Goal: Transaction & Acquisition: Purchase product/service

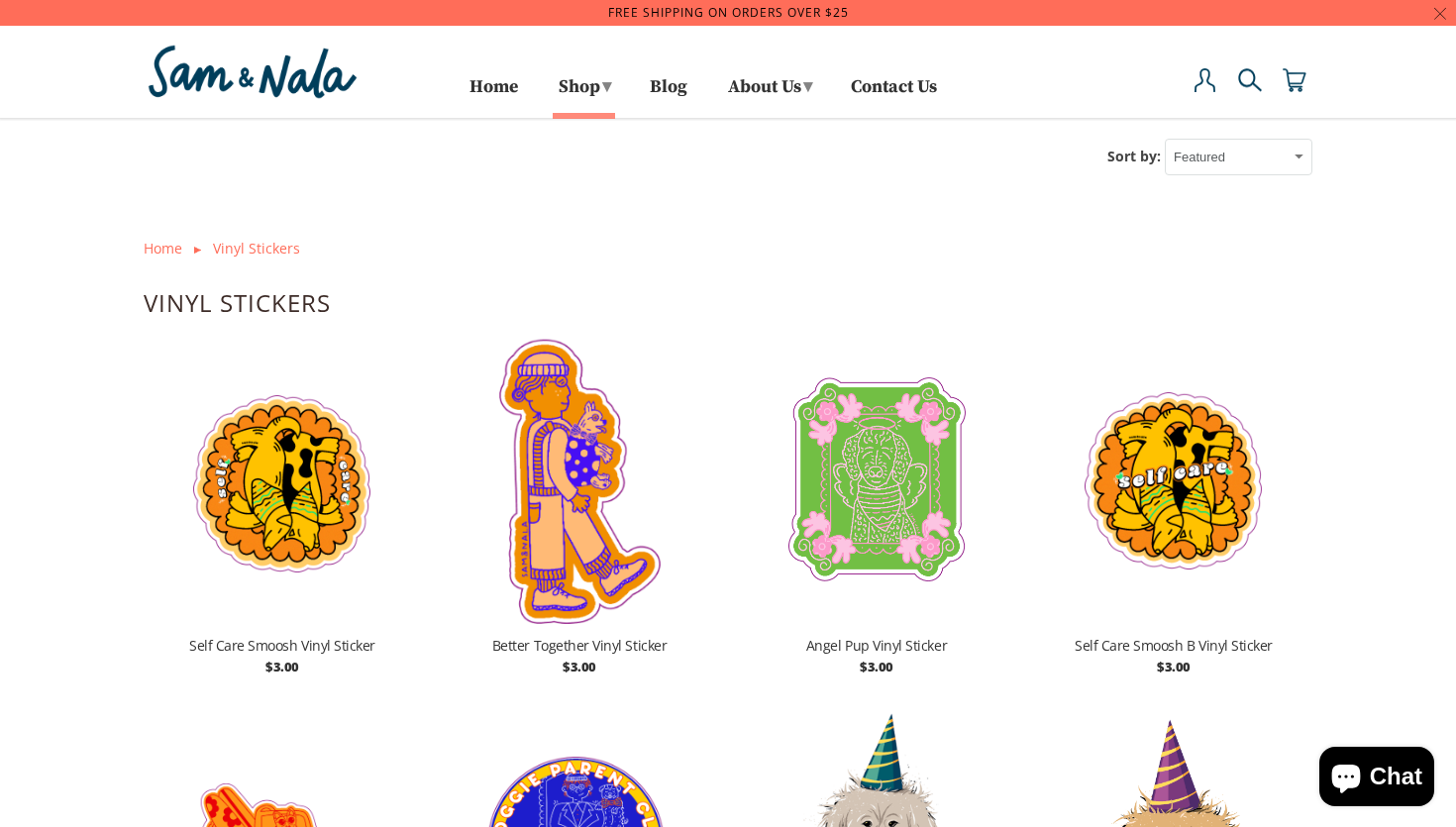
scroll to position [25, 0]
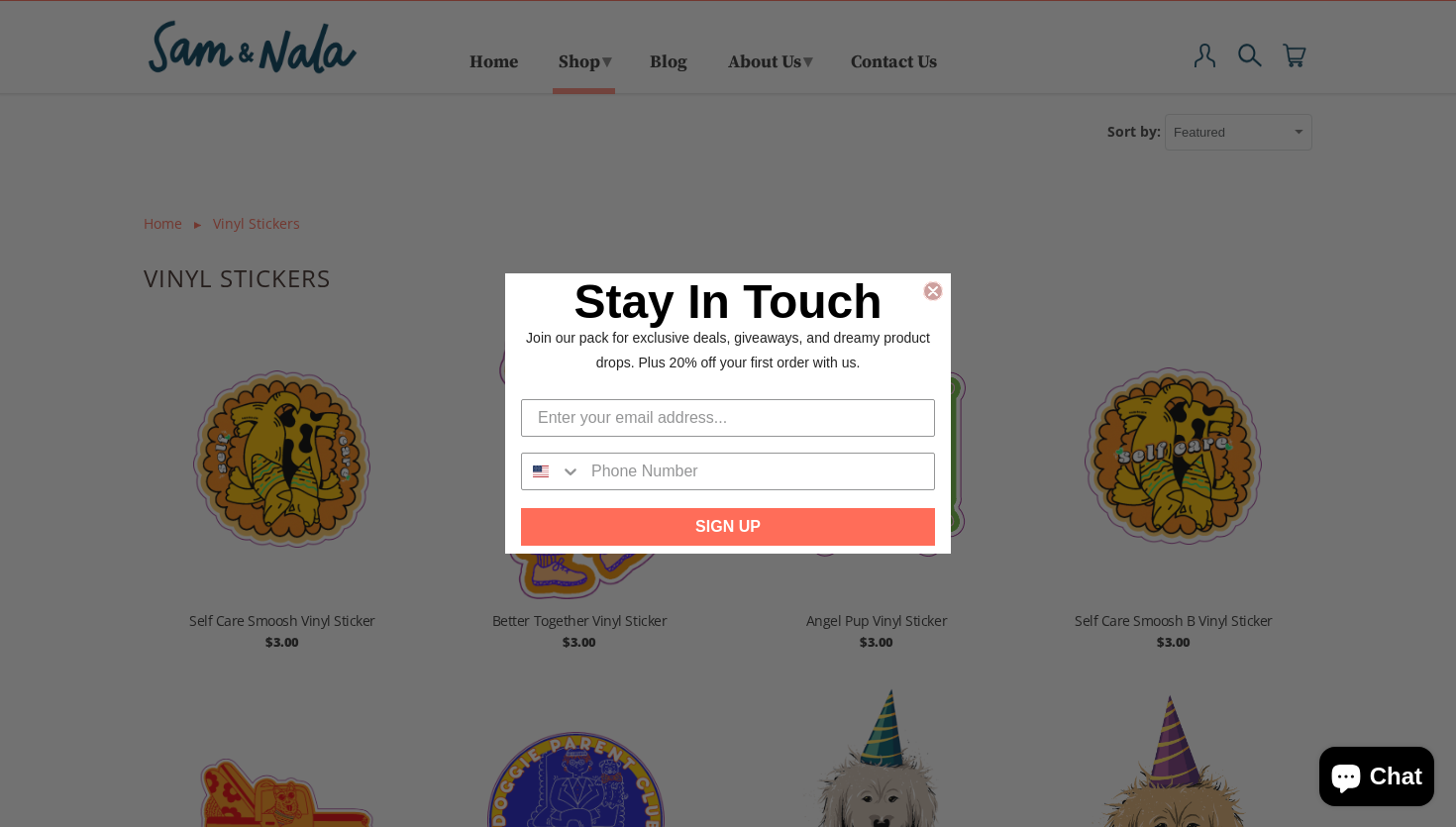
click at [934, 285] on circle "Close dialog" at bounding box center [933, 290] width 19 height 19
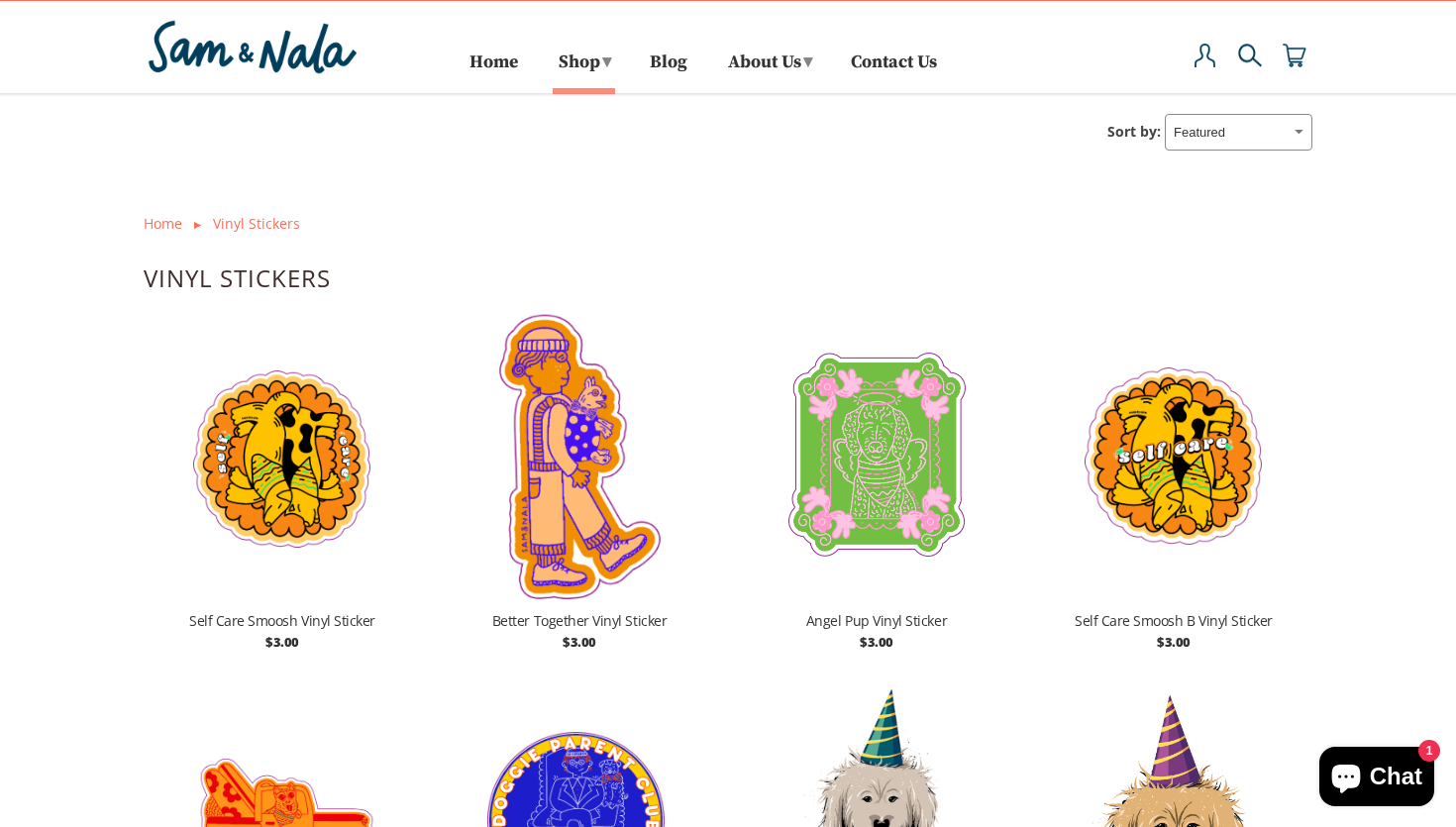
click at [1236, 127] on select "Featured Best Selling Alphabetically: A-Z Alphabetically: Z-A Price: Low to Hig…" at bounding box center [1238, 132] width 147 height 37
select select "best-selling"
click at [1169, 114] on select "Featured Best Selling Alphabetically: A-Z Alphabetically: Z-A Price: Low to Hig…" at bounding box center [1238, 132] width 147 height 37
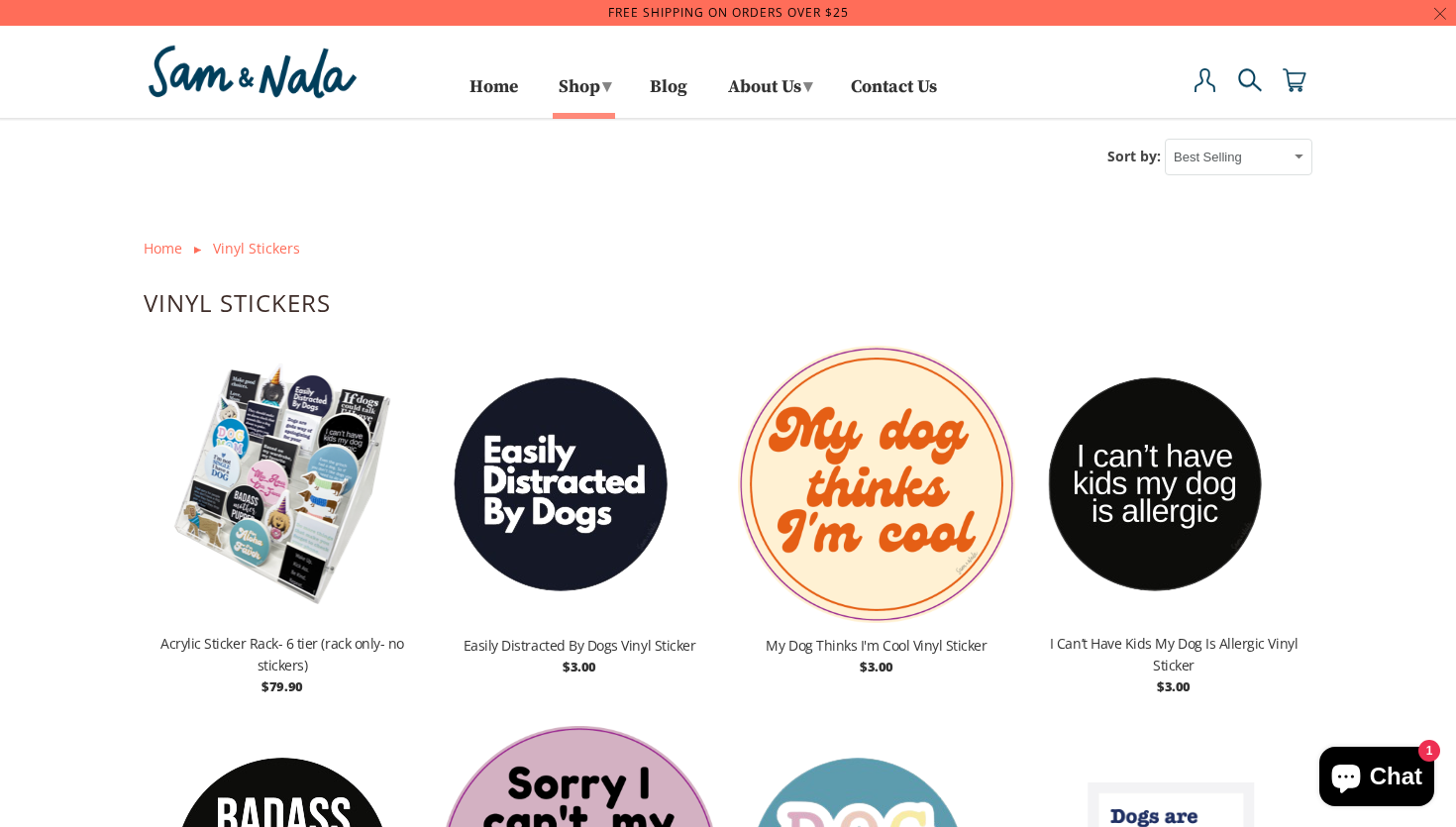
select select "best-selling"
